Goal: Transaction & Acquisition: Purchase product/service

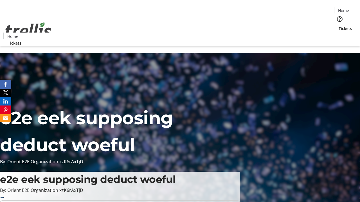
click at [338, 26] on span "Tickets" at bounding box center [344, 29] width 13 height 6
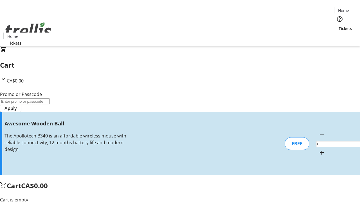
click at [318, 150] on mat-icon "Increment by one" at bounding box center [321, 153] width 7 height 7
type input "1"
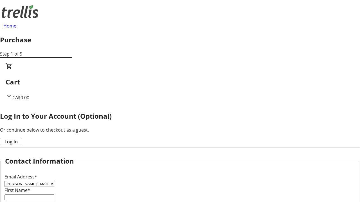
type input "[PERSON_NAME][EMAIL_ADDRESS][PERSON_NAME][DOMAIN_NAME]"
type input "[PERSON_NAME]"
